Goal: Information Seeking & Learning: Learn about a topic

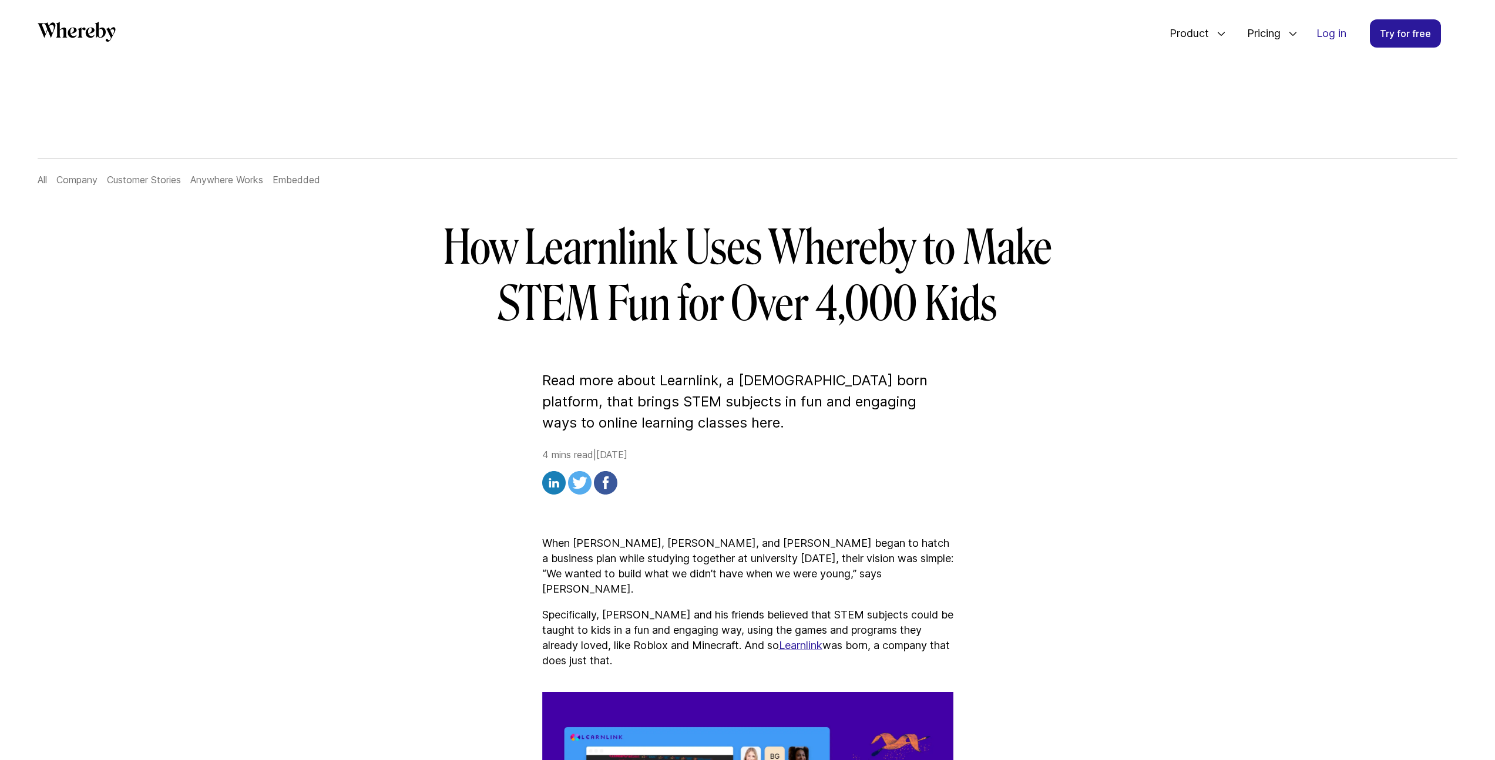
click at [520, 304] on h1 "How Learnlink Uses Whereby to Make STEM Fun for Over 4,000 Kids" at bounding box center [747, 276] width 677 height 113
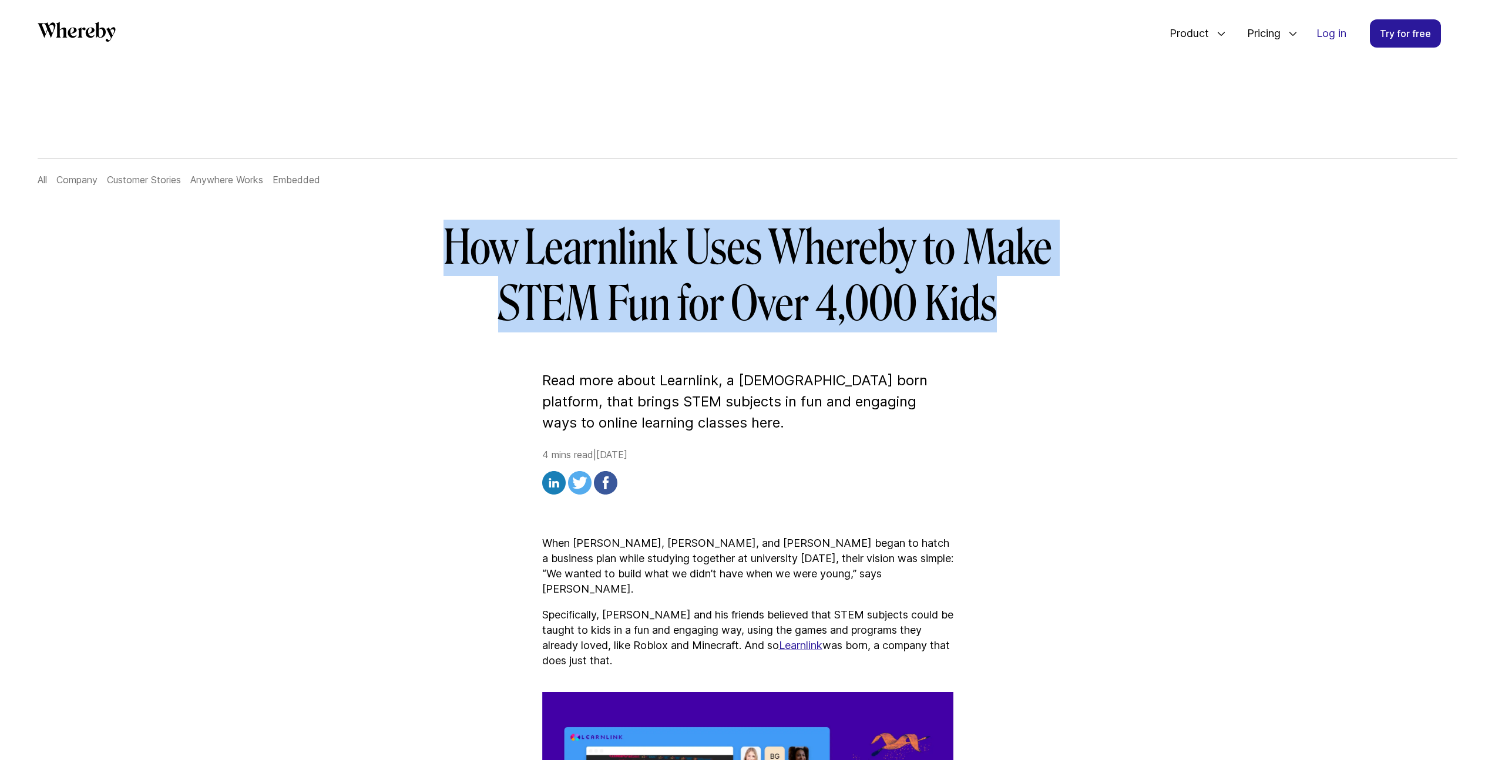
drag, startPoint x: 380, startPoint y: 216, endPoint x: 1034, endPoint y: 325, distance: 662.8
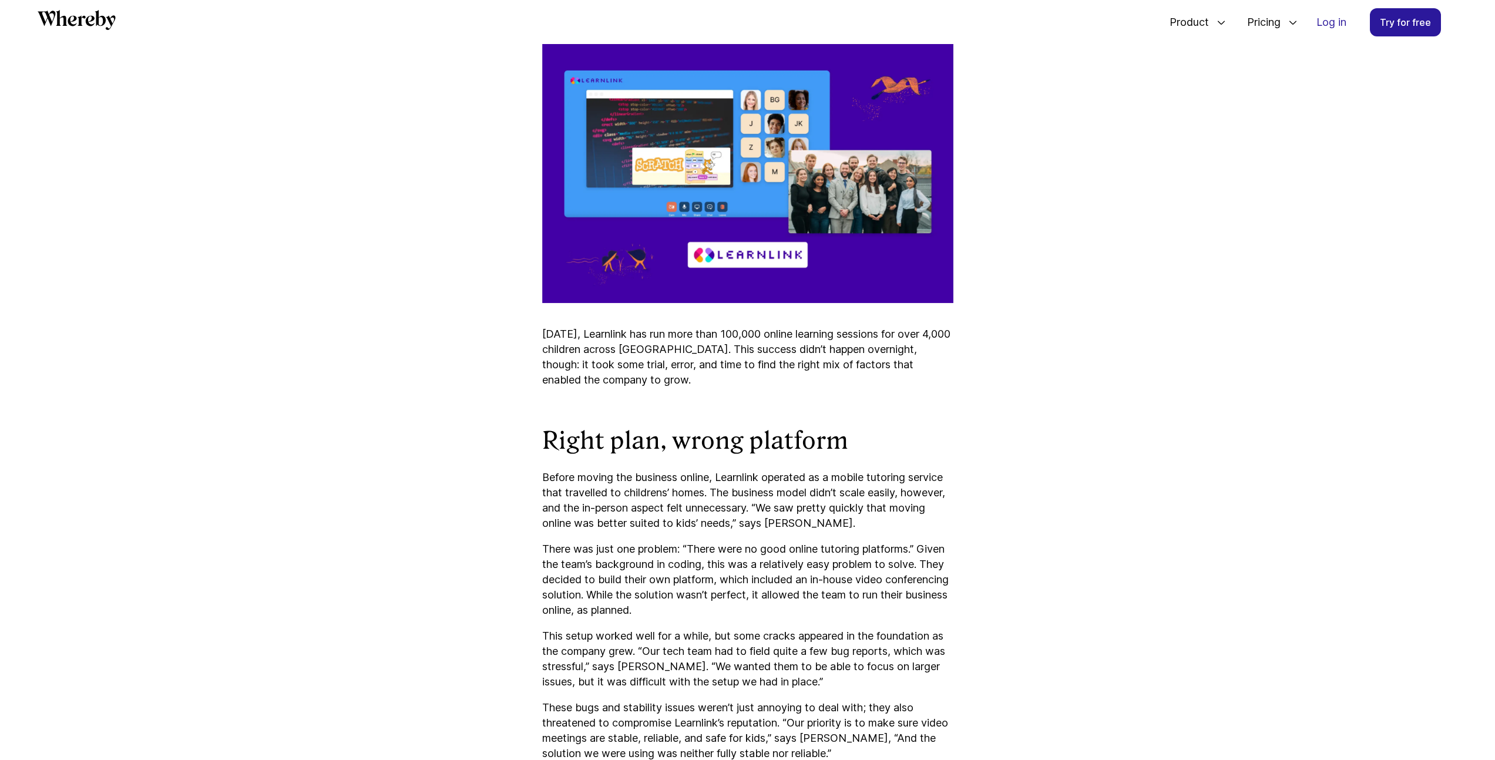
scroll to position [797, 0]
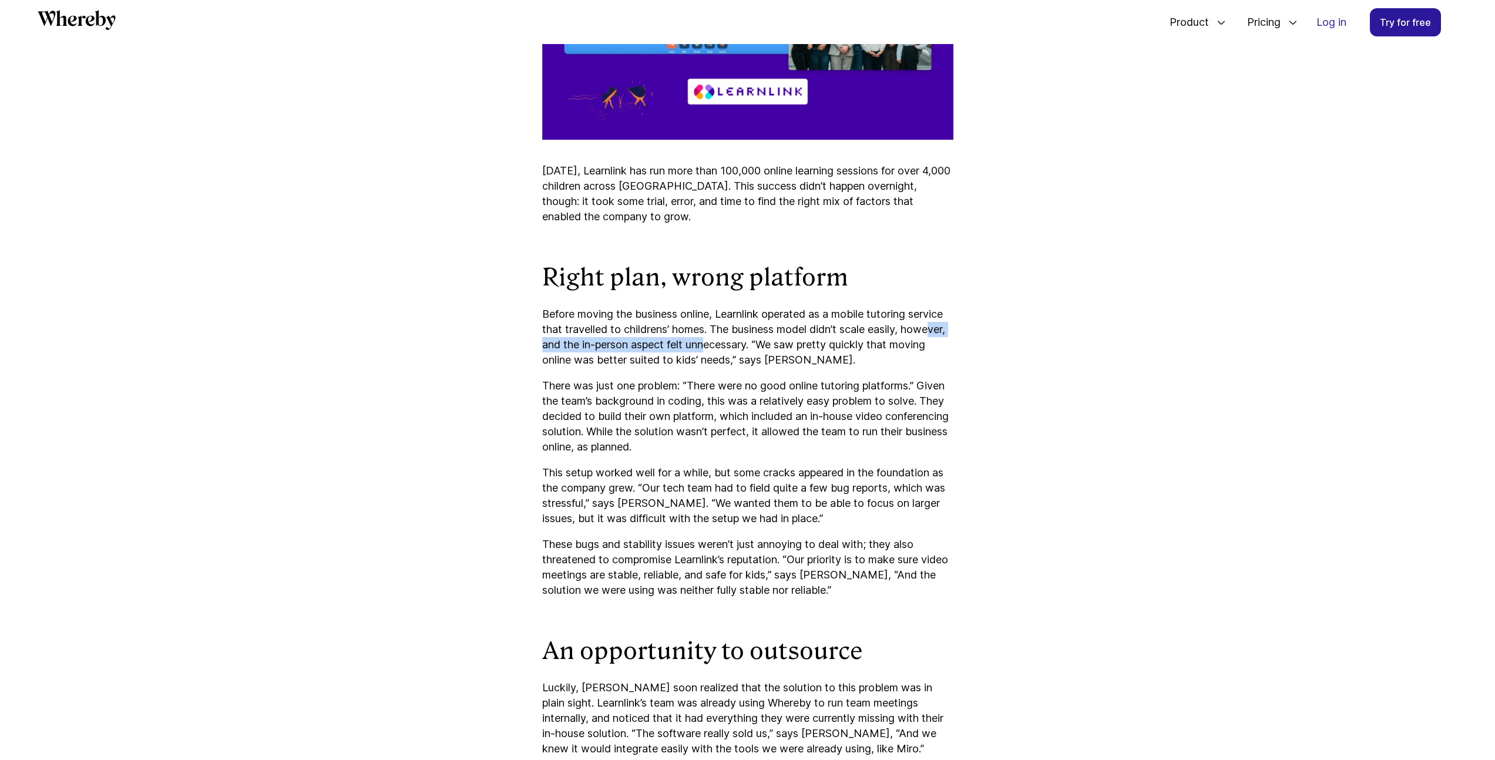
drag, startPoint x: 569, startPoint y: 344, endPoint x: 758, endPoint y: 340, distance: 189.2
click at [758, 340] on p "Before moving the business online, Learnlink operated as a mobile tutoring serv…" at bounding box center [747, 337] width 411 height 61
click at [770, 340] on p "Before moving the business online, Learnlink operated as a mobile tutoring serv…" at bounding box center [747, 337] width 411 height 61
drag, startPoint x: 803, startPoint y: 343, endPoint x: 744, endPoint y: 352, distance: 59.5
click at [744, 352] on p "Before moving the business online, Learnlink operated as a mobile tutoring serv…" at bounding box center [747, 337] width 411 height 61
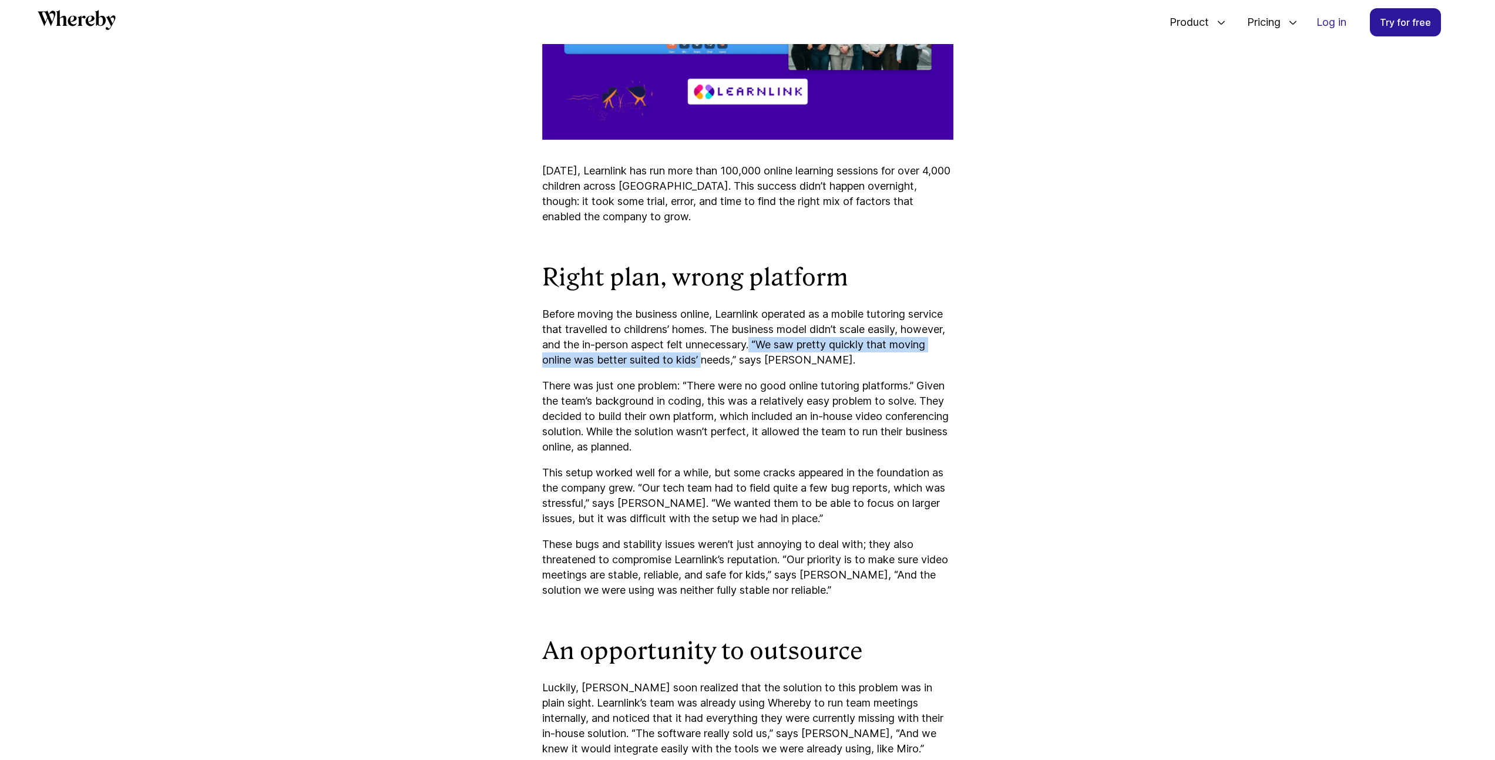
click at [606, 365] on p "Before moving the business online, Learnlink operated as a mobile tutoring serv…" at bounding box center [747, 337] width 411 height 61
drag, startPoint x: 654, startPoint y: 360, endPoint x: 725, endPoint y: 358, distance: 71.1
click at [720, 358] on p "Before moving the business online, Learnlink operated as a mobile tutoring serv…" at bounding box center [747, 337] width 411 height 61
drag, startPoint x: 738, startPoint y: 357, endPoint x: 755, endPoint y: 357, distance: 17.6
click at [740, 357] on p "Before moving the business online, Learnlink operated as a mobile tutoring serv…" at bounding box center [747, 337] width 411 height 61
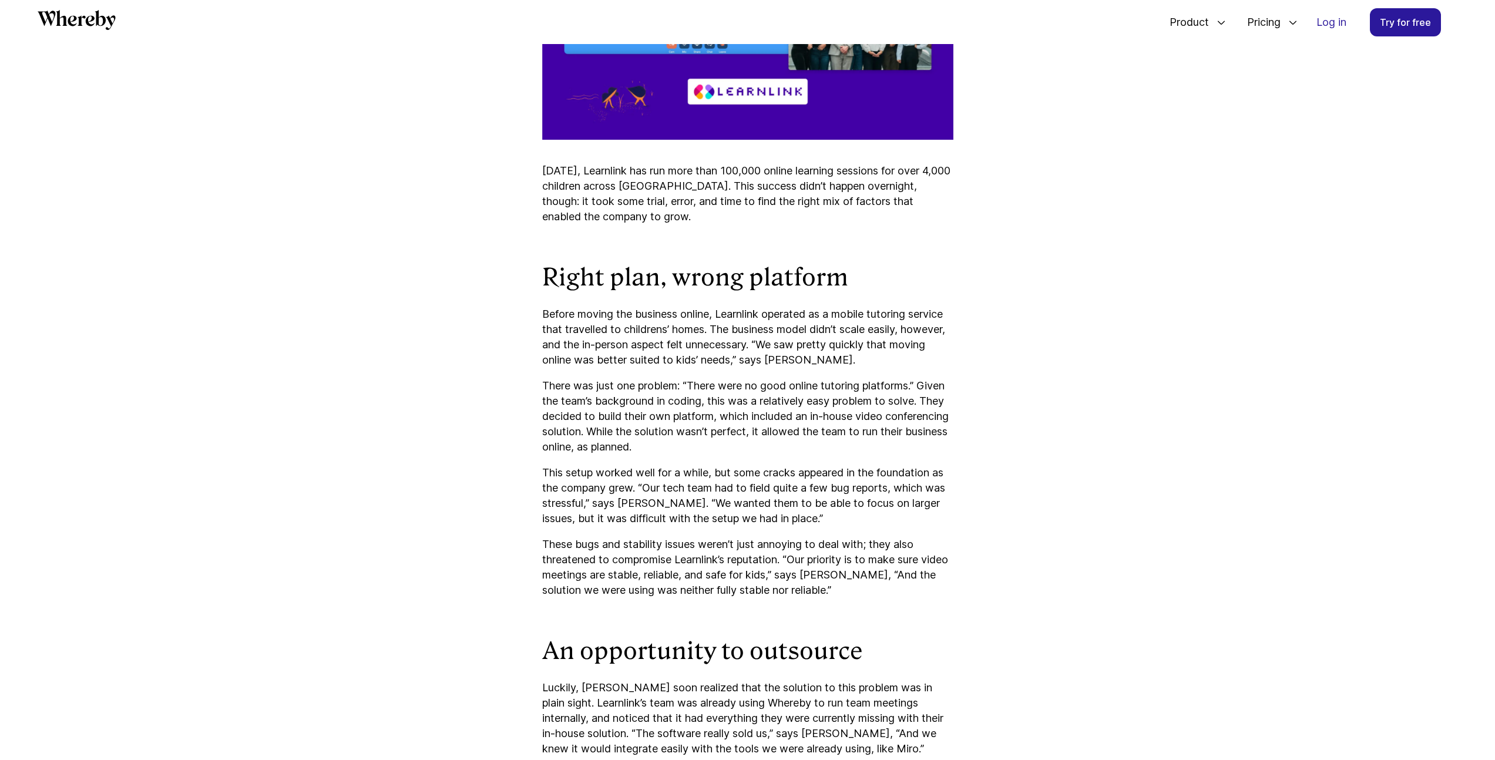
drag, startPoint x: 768, startPoint y: 357, endPoint x: 798, endPoint y: 356, distance: 29.4
click at [769, 357] on p "Before moving the business online, Learnlink operated as a mobile tutoring serv…" at bounding box center [747, 337] width 411 height 61
click at [819, 356] on p "Before moving the business online, Learnlink operated as a mobile tutoring serv…" at bounding box center [747, 337] width 411 height 61
drag, startPoint x: 545, startPoint y: 384, endPoint x: 672, endPoint y: 381, distance: 127.5
click at [670, 381] on p "There was just one problem: “There were no good online tutoring platforms.” Giv…" at bounding box center [747, 416] width 411 height 76
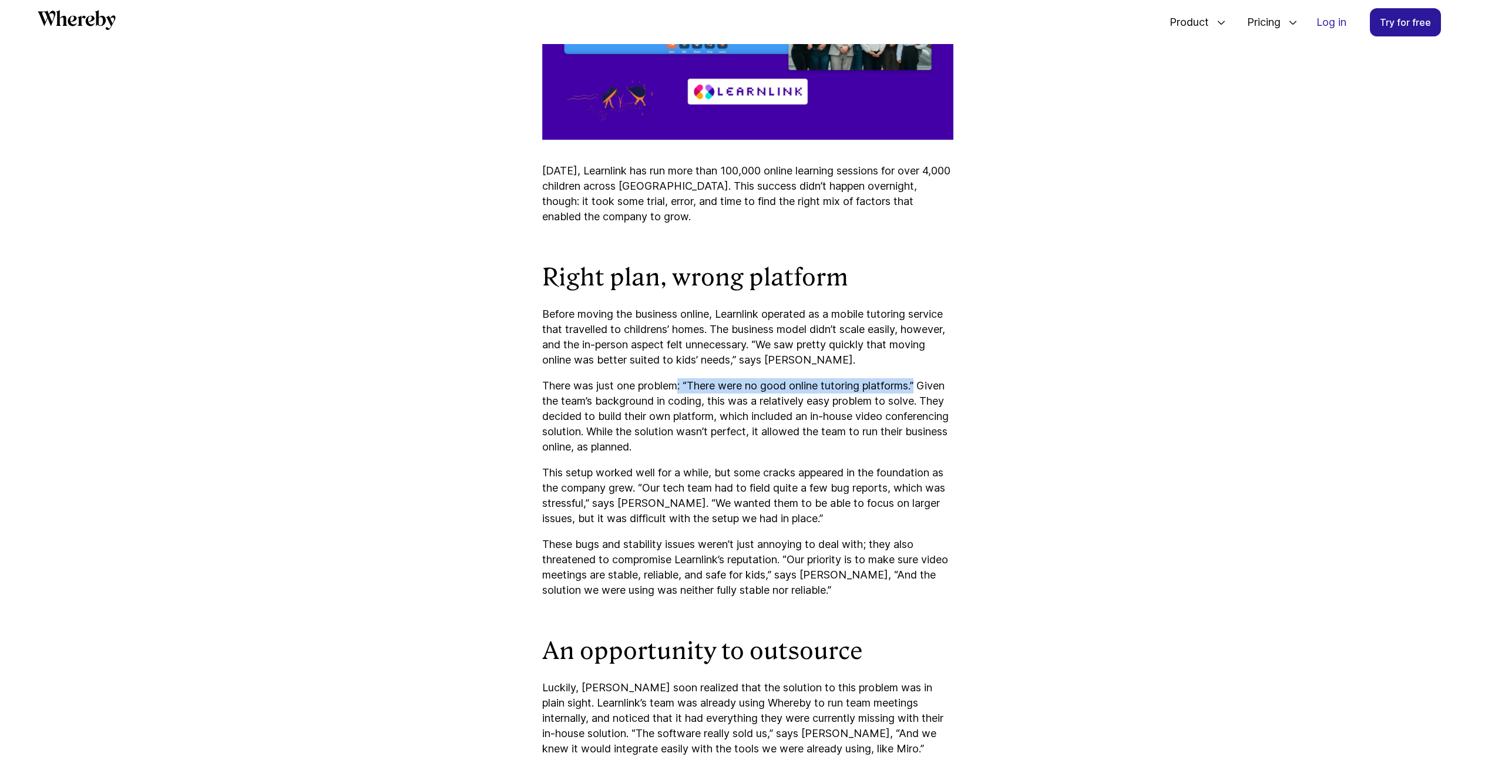
drag, startPoint x: 681, startPoint y: 384, endPoint x: 929, endPoint y: 385, distance: 247.9
click at [929, 385] on p "There was just one problem: “There were no good online tutoring platforms.” Giv…" at bounding box center [747, 416] width 411 height 76
drag, startPoint x: 547, startPoint y: 402, endPoint x: 909, endPoint y: 440, distance: 363.9
click at [936, 442] on p "There was just one problem: “There were no good online tutoring platforms.” Giv…" at bounding box center [747, 416] width 411 height 76
click at [868, 438] on p "There was just one problem: “There were no good online tutoring platforms.” Giv…" at bounding box center [747, 416] width 411 height 76
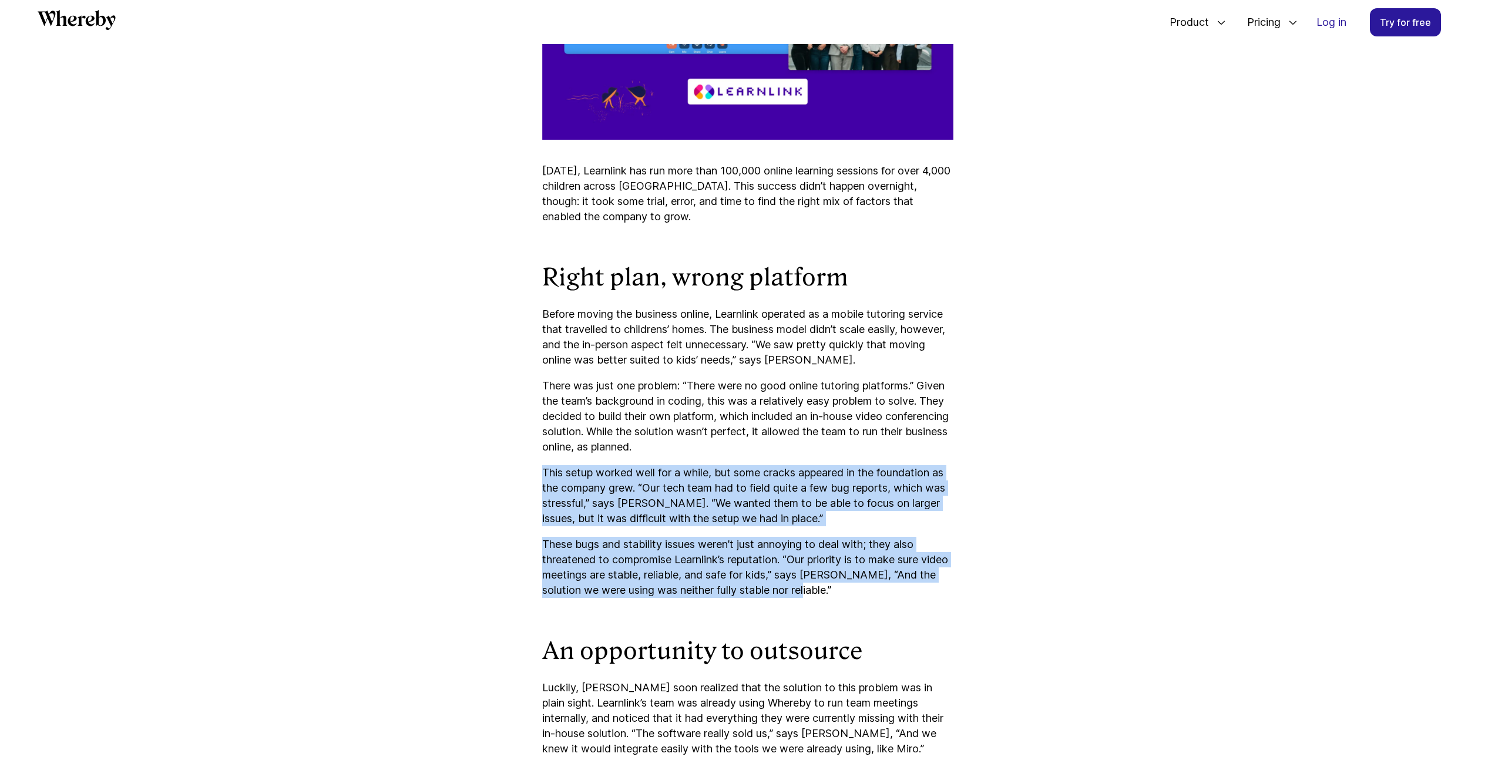
drag, startPoint x: 540, startPoint y: 471, endPoint x: 955, endPoint y: 586, distance: 430.2
click at [955, 586] on article "How Learnlink Uses Whereby to Make STEM Fun for Over 4,000 Kids Read more about…" at bounding box center [747, 642] width 705 height 2484
click at [932, 593] on p "These bugs and stability issues weren’t just annoying to deal with; they also t…" at bounding box center [747, 567] width 411 height 61
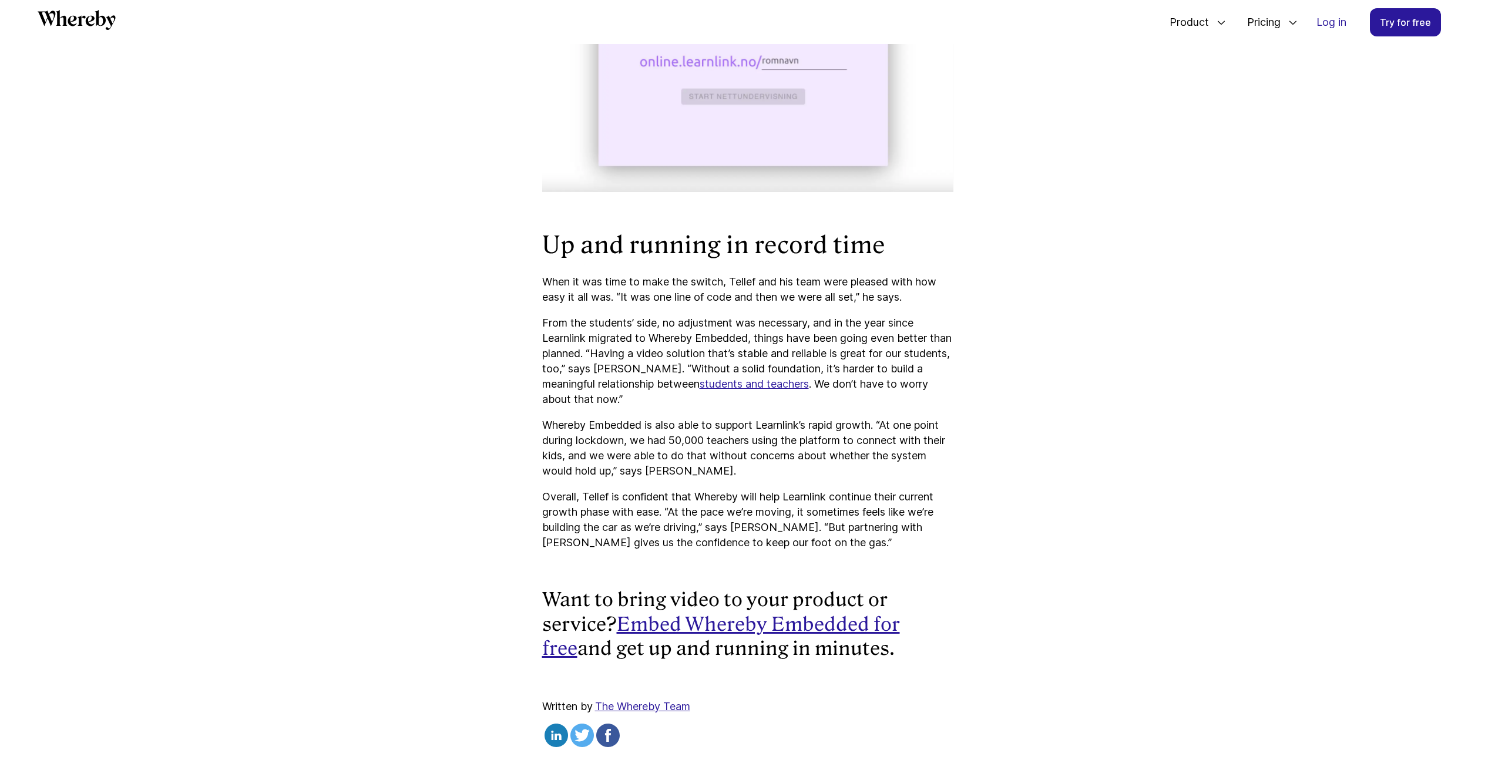
scroll to position [1866, 0]
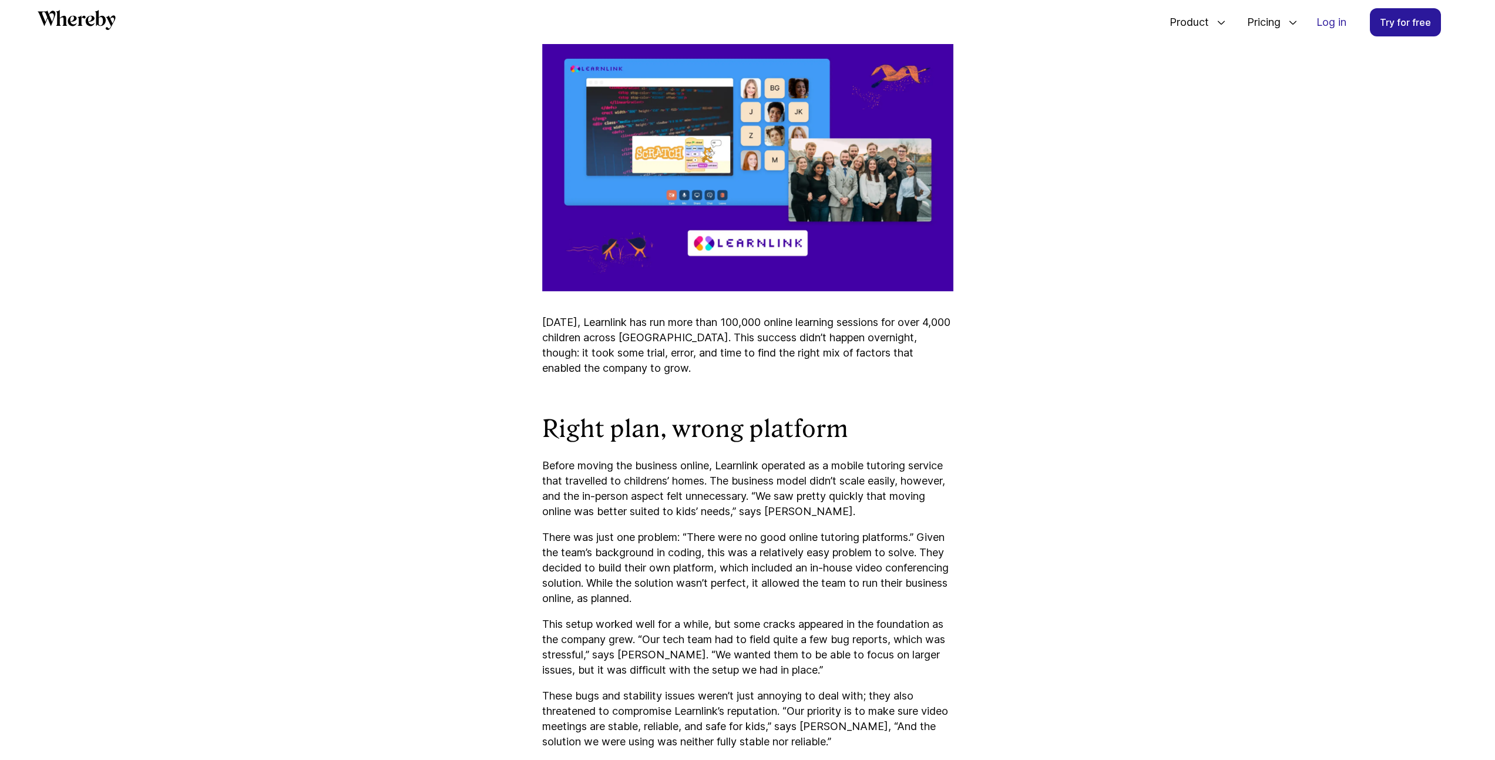
scroll to position [653, 0]
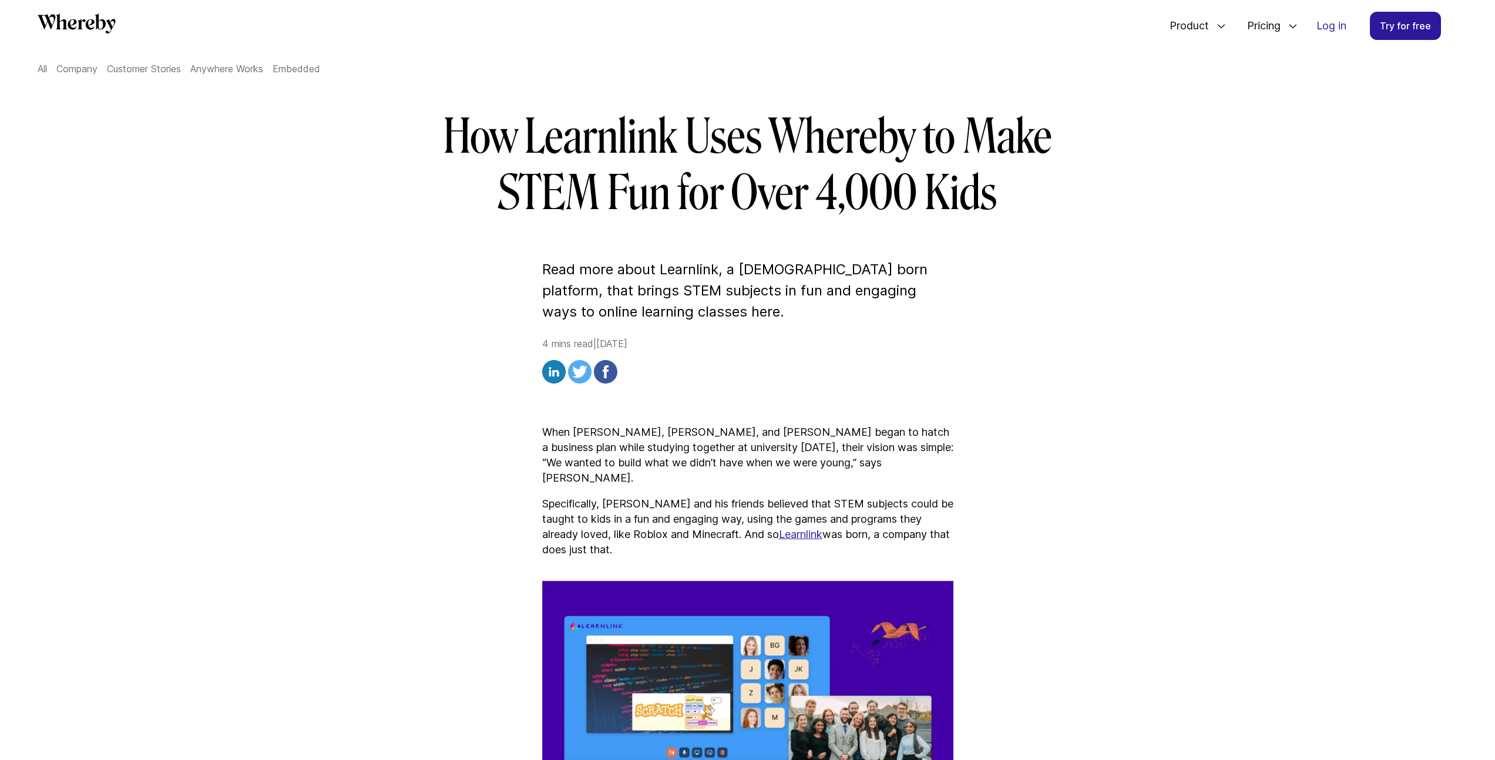
scroll to position [0, 0]
